Goal: Navigation & Orientation: Find specific page/section

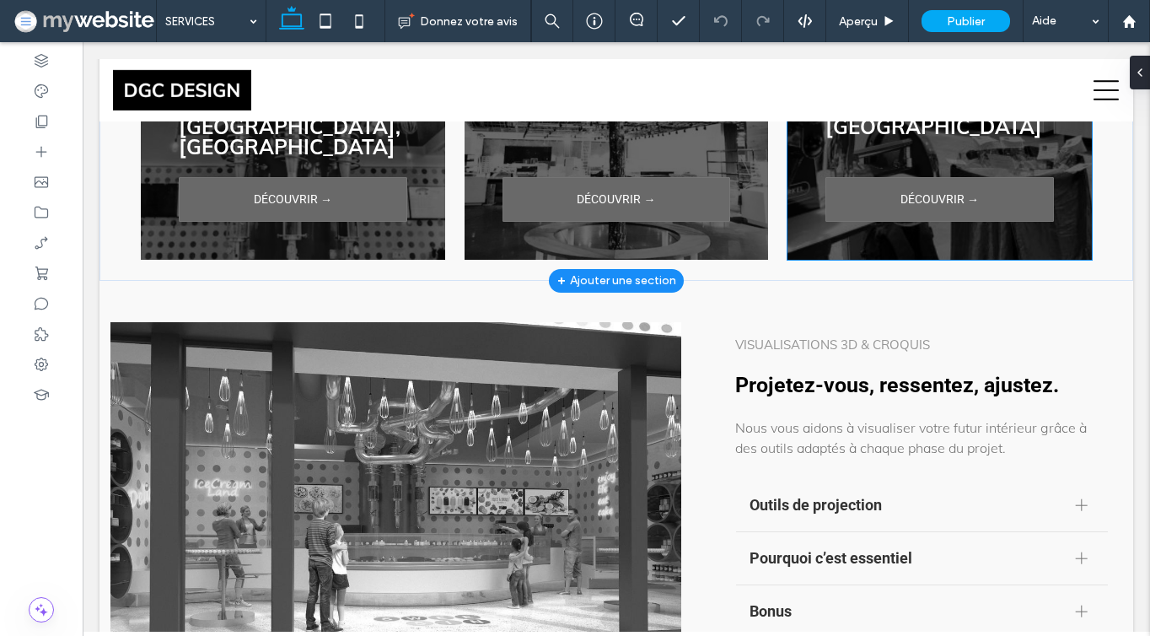
scroll to position [2682, 0]
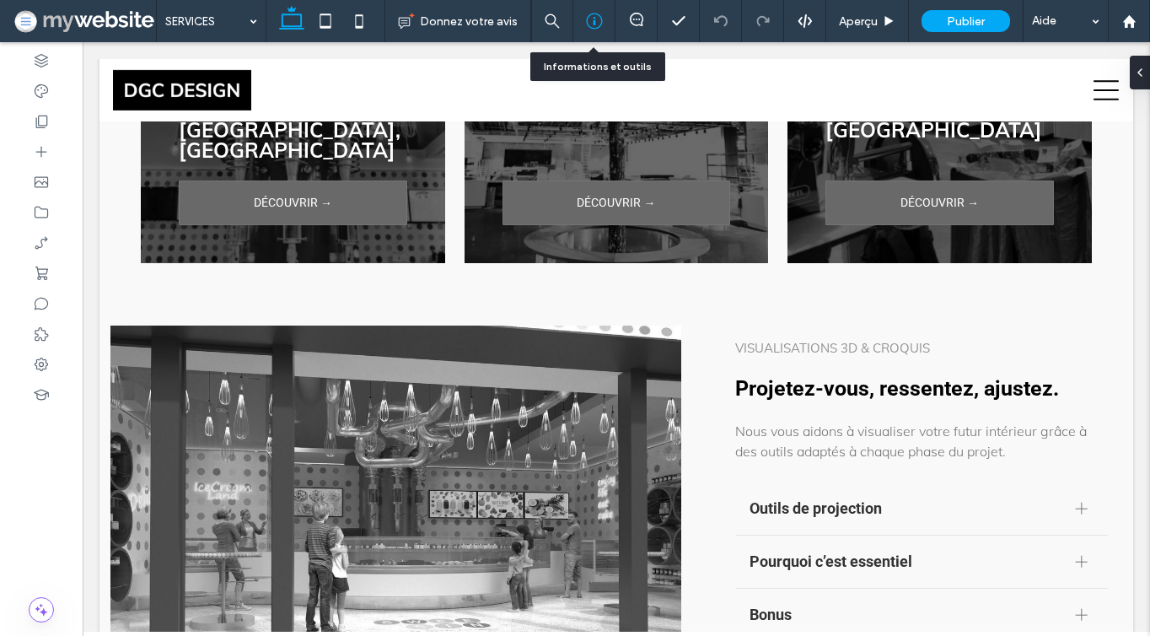
click at [590, 0] on div at bounding box center [594, 21] width 42 height 42
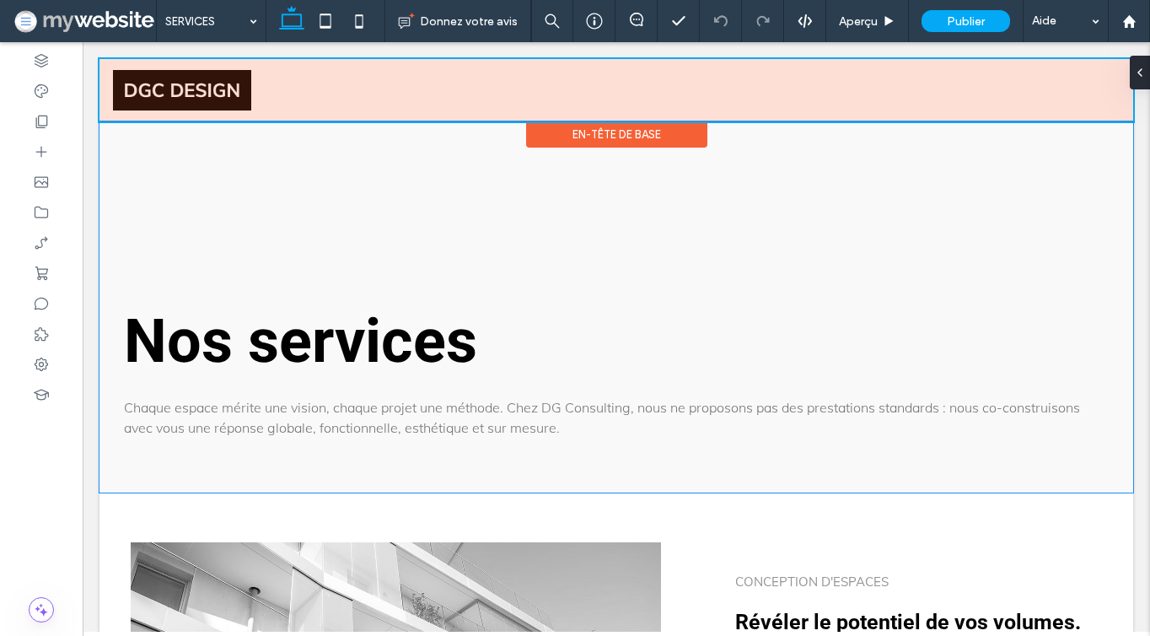
scroll to position [0, 0]
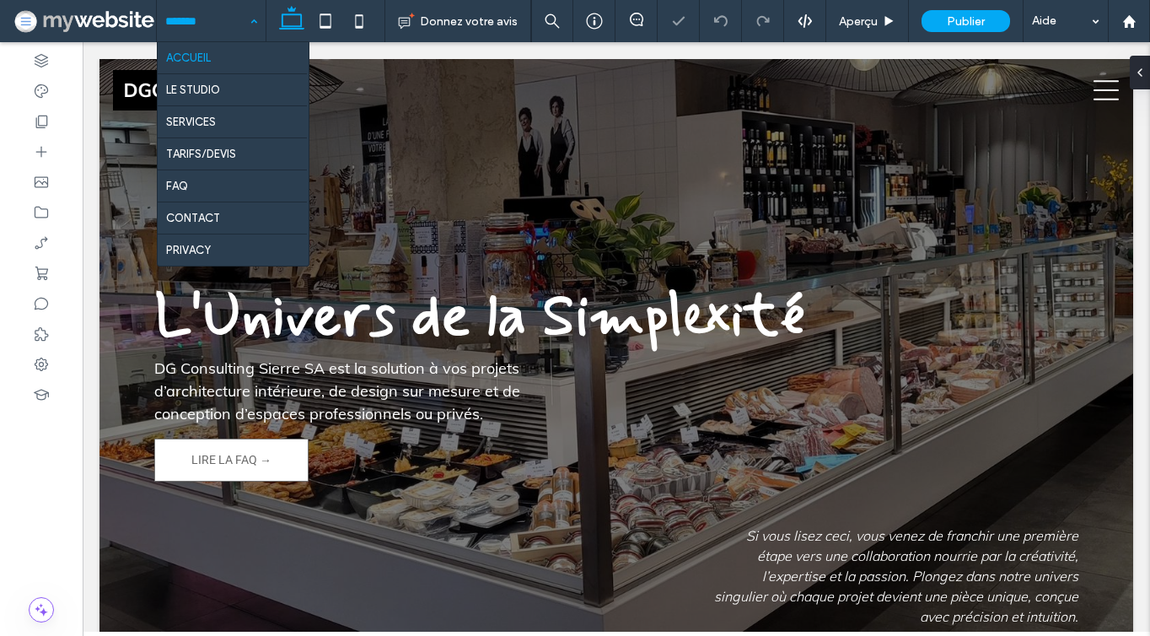
click at [221, 19] on input at bounding box center [206, 21] width 83 height 42
click at [221, 18] on input at bounding box center [206, 21] width 83 height 42
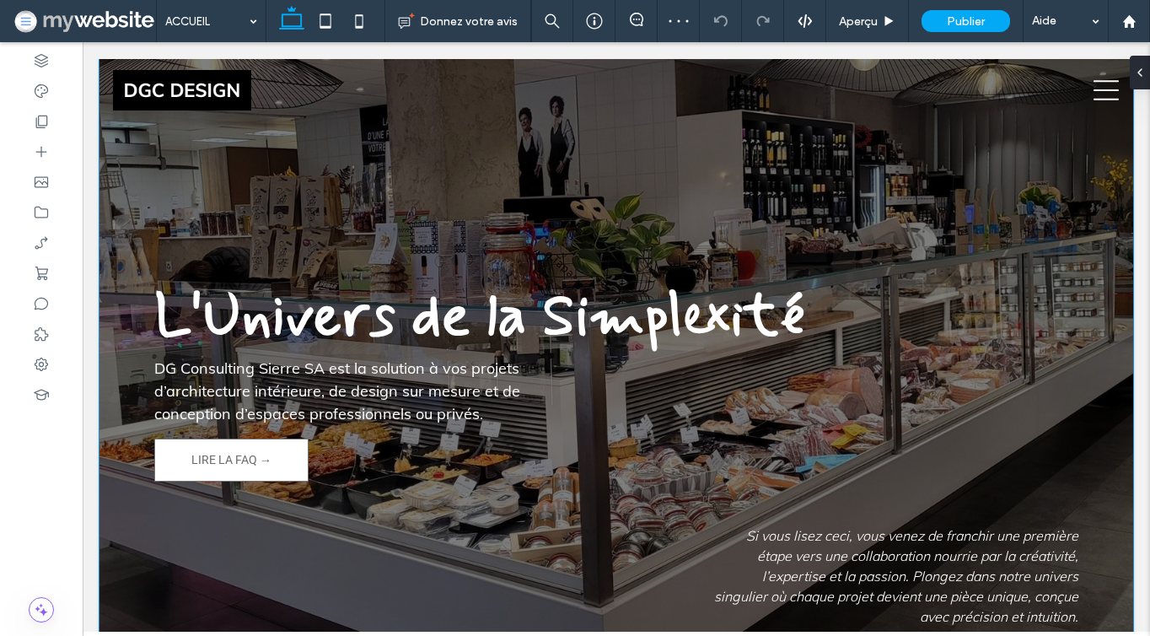
click at [438, 214] on div "L'Univers de la Simplexité DG Consulting Sierre SA est la solution à vos projet…" at bounding box center [616, 375] width 1034 height 632
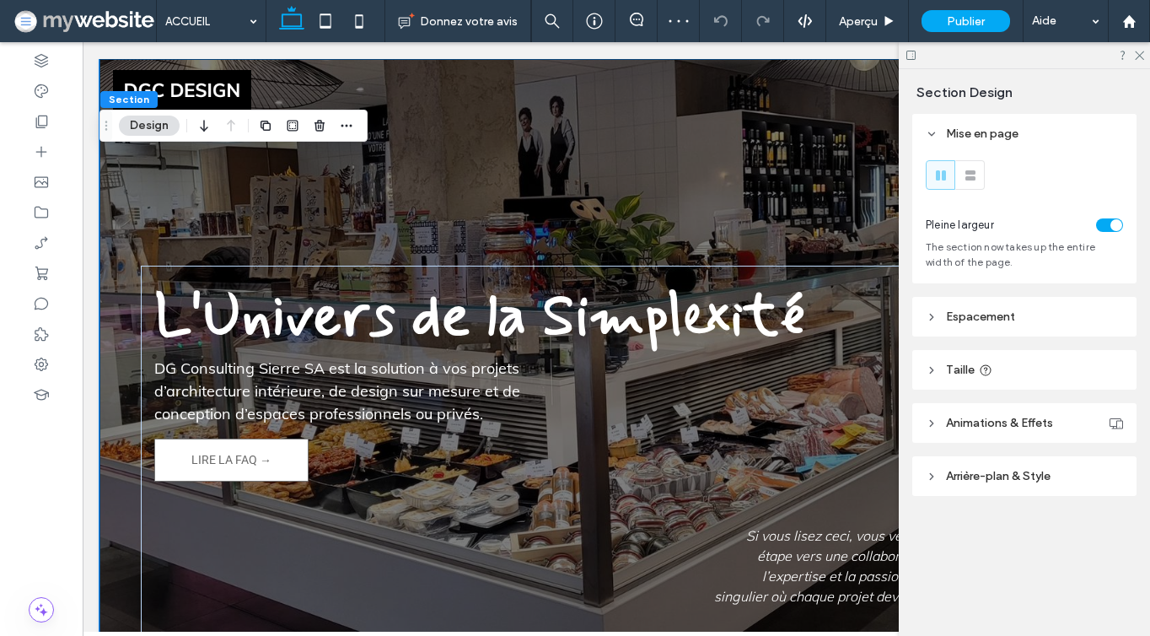
click at [438, 214] on div "L'Univers de la Simplexité DG Consulting Sierre SA est la solution à vos projet…" at bounding box center [616, 375] width 1034 height 632
click at [1141, 53] on icon at bounding box center [1138, 54] width 11 height 11
